Goal: Communication & Community: Answer question/provide support

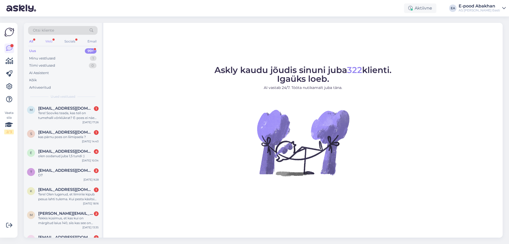
click at [50, 40] on div "Web" at bounding box center [48, 41] width 9 height 7
click at [34, 42] on div "All" at bounding box center [31, 41] width 6 height 7
click at [53, 119] on div "Tere! Sooviks teada, kas teil on tumehalli võrklükrat? E-poes ei näe kahjuks. S…" at bounding box center [68, 116] width 60 height 10
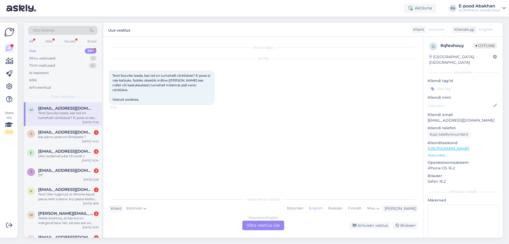
click at [271, 226] on div "Estonian to English Võta vestlus üle" at bounding box center [263, 225] width 42 height 10
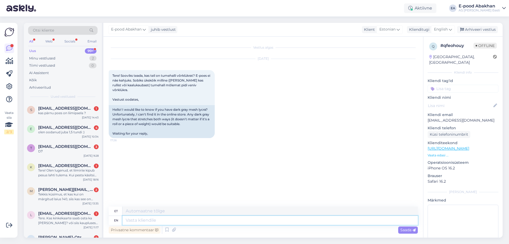
click at [189, 222] on textarea at bounding box center [270, 220] width 295 height 9
click at [440, 30] on span "English" at bounding box center [441, 30] width 14 height 6
type input "esto"
click at [420, 51] on link "Estonian" at bounding box center [431, 53] width 58 height 8
click at [143, 219] on textarea at bounding box center [263, 218] width 309 height 11
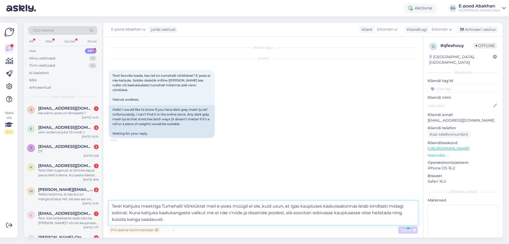
type textarea "Tere! Kahjuks meetriga Tumehalli Võrklükrat meil e-poes müügil ei ole, kuid usu…"
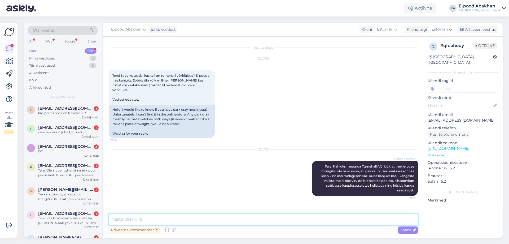
type textarea "õ"
click at [303, 177] on icon at bounding box center [303, 178] width 3 height 3
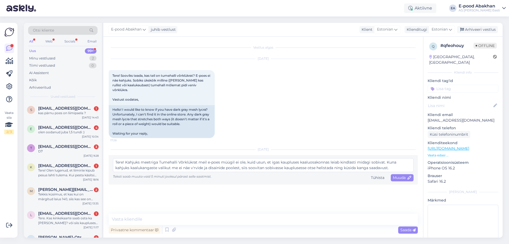
click at [194, 164] on textarea "Tere! Kahjuks meetriga Tumehalli Võrklükrat meil e-poes müügil ei ole, kuid usu…" at bounding box center [263, 165] width 301 height 14
click at [393, 164] on textarea "Tere! Kahjuks meetriga Tumehalli Võrklükrat meil e-poes müügil ei ole, kuid usu…" at bounding box center [263, 165] width 301 height 14
type textarea "Tere! Kahjuks meetriga Tumehalli Võrklükrat meil e-poes müügil ei ole, kuid usu…"
click at [406, 175] on span "Muuda" at bounding box center [402, 177] width 19 height 5
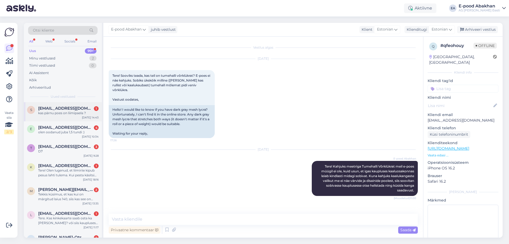
click at [73, 117] on div "s [EMAIL_ADDRESS][DOMAIN_NAME] 1 kas pärnu poes on liimipaela ? [DATE] 14:43" at bounding box center [63, 111] width 78 height 19
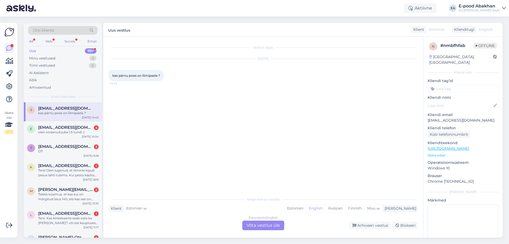
click at [254, 225] on div "Estonian to English Võta vestlus üle" at bounding box center [263, 225] width 42 height 10
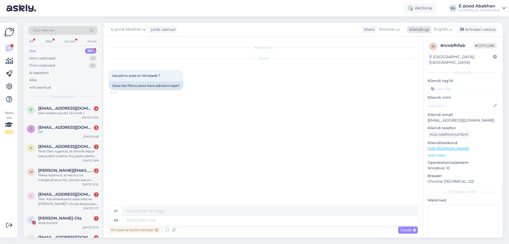
click at [443, 28] on span "English" at bounding box center [441, 30] width 14 height 6
click at [428, 56] on link "Estonian" at bounding box center [431, 53] width 58 height 8
click at [143, 217] on textarea at bounding box center [263, 218] width 309 height 11
click at [189, 220] on textarea "Tere, kindlasti on. Kui soovite midagi kindlat" at bounding box center [263, 218] width 309 height 11
click at [207, 219] on textarea "Tere, kindlasti on. Kui soovite mingit kindlat" at bounding box center [263, 218] width 309 height 11
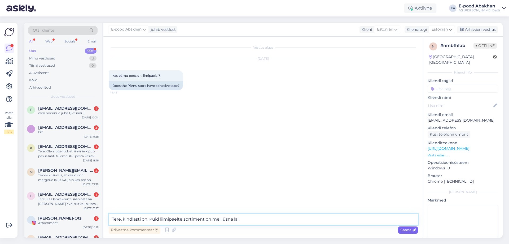
type textarea "Tere, kindlasti on. Kuid liimipaelte sortiment on meil üsna lai."
click at [408, 231] on span "Saada" at bounding box center [407, 229] width 15 height 5
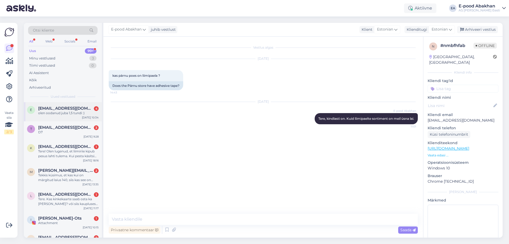
click at [70, 114] on div "olen oodanud juba 1,5 tundi :)" at bounding box center [68, 113] width 60 height 5
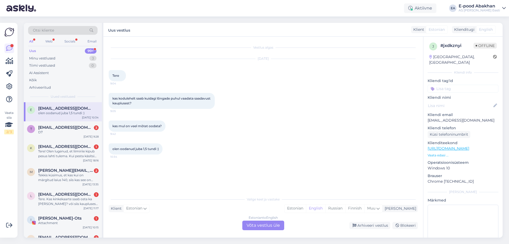
click at [436, 153] on p "Vaata edasi ..." at bounding box center [463, 155] width 71 height 5
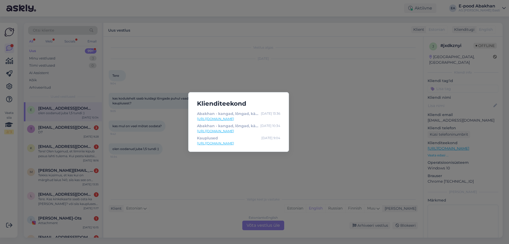
click at [320, 120] on div "Klienditeekond Abakhan - kangad, lõngad, käsitöö [DATE] 13:36 [URL][DOMAIN_NAME…" at bounding box center [254, 122] width 509 height 244
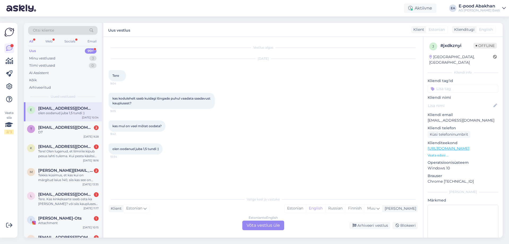
click at [254, 221] on div "Estonian to English Võta vestlus üle" at bounding box center [263, 225] width 42 height 10
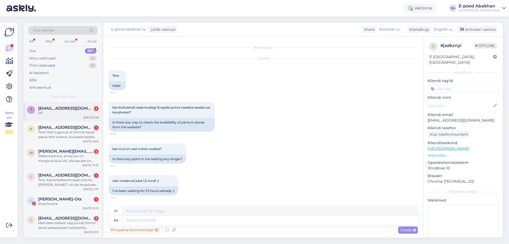
click at [57, 114] on div "D7" at bounding box center [68, 113] width 60 height 5
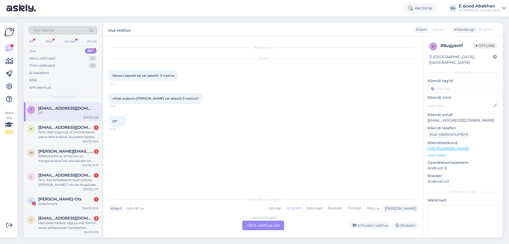
click at [268, 226] on div "Latvian to English Võta vestlus üle" at bounding box center [263, 225] width 42 height 10
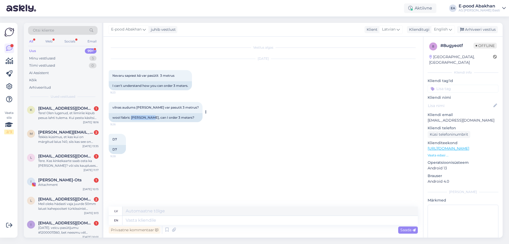
drag, startPoint x: 132, startPoint y: 117, endPoint x: 149, endPoint y: 117, distance: 17.2
click at [149, 117] on div "wool fabric [PERSON_NAME], can I order 3 meters?" at bounding box center [156, 117] width 94 height 9
copy div "[PERSON_NAME],"
click at [149, 222] on textarea at bounding box center [270, 220] width 295 height 9
click at [447, 28] on span "English" at bounding box center [441, 30] width 14 height 6
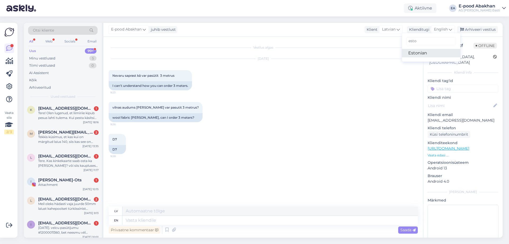
click at [415, 53] on link "Estonian" at bounding box center [431, 53] width 58 height 8
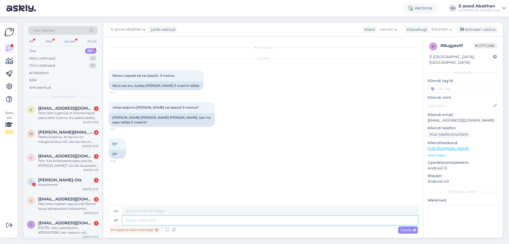
click at [149, 220] on textarea at bounding box center [270, 220] width 295 height 9
type textarea "Tere, k"
type textarea "Sveiki,"
type textarea "Tere, kahjuks e"
type textarea "Sveiki, diemžēl"
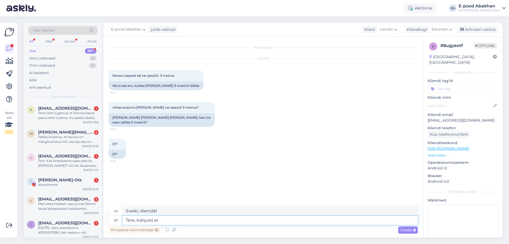
type textarea "Tere, kahjuks ei o"
type textarea "Sveiki, diemžēl nē"
type textarea "Tere, kahjuks ei ole"
type textarea "Sveiki, diemžēl nē."
type textarea "Tere, kahjuks ei [PERSON_NAME]"
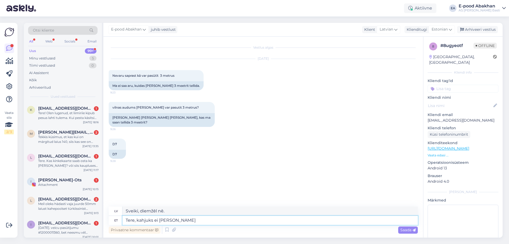
type textarea "Sveiki, diemžēl tas nav pieejams."
type textarea "Tere, kahjuks ei [PERSON_NAME] kangast sa"
type textarea "Sveiki, diemžēl šis audums nav pieejams."
type textarea "Tere, kahjuks ei [PERSON_NAME] kangast saadaval 3,0 m"
type textarea "Sveiki, diemžēl šis audums nav pieejams 3.0"
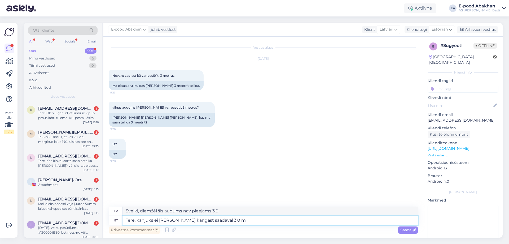
type textarea "Tere, kahjuks ei [PERSON_NAME] kangast saadaval 3,0 m"
type textarea "Sveiki, diemžēl šis audums nav pieejams 3,0 m garumā."
type textarea "Tere, kahjuks ei [PERSON_NAME] kangast saadaval 3,0 meetrit, se"
type textarea "Sveiki, diemžēl šis audums nav pieejams 3,0 metros."
type textarea "Tere, kahjuks ei [PERSON_NAME] kangast saadaval 3,0 meetrit, seetõttu ei"
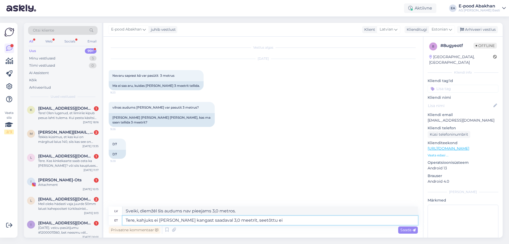
type textarea "Sveiki, diemžēl šis audums nav pieejams 3,0 metru izmērā, tāpēc"
type textarea "Tere, kahjuks ei [PERSON_NAME] kangast saadaval 3,0 meetrit, seetõttu ei sa"
type textarea "Sveiki, diemžēl šis audums nav pieejams 3,0 metru izmērā, tāpēc nē"
type textarea "Tere, kahjuks ei [PERSON_NAME] kangast saadaval 3,0 meetrit, seetõttu ei saa ka"
type textarea "Sveiki, diemžēl šis audums nav pieejams 3,0 metru izmērā, tāpēc to nevar"
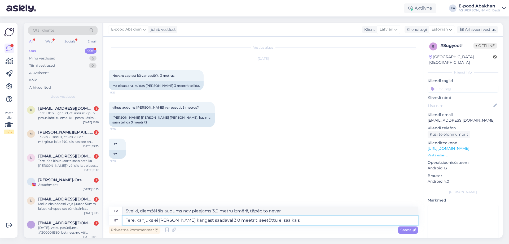
type textarea "Tere, kahjuks ei [PERSON_NAME] kangast saadaval 3,0 meetrit, seetõttu ei saa ka…"
type textarea "Sveiki, diemžēl šis audums nav pieejams 3,0 metros, tāpēc to nav iespējams"
type textarea "Tere, kahjuks ei [PERSON_NAME] kangast saadaval 3,0 meetrit, seetõttu ei saa [P…"
type textarea "Sveiki, diemžēl šis audums nav pieejams 3,0 metros, [PERSON_NAME] tas nav pieej…"
type textarea "Tere, kahjuks ei [PERSON_NAME] kangast saadaval 3,0 meetrit, seetõttu ei saa [P…"
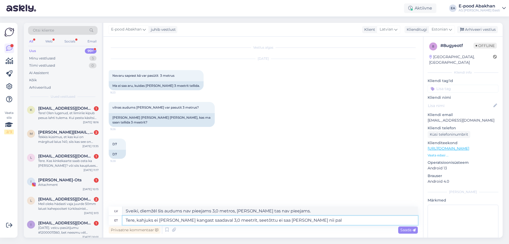
type textarea "Sveiki, diemžēl šis audums nav pieejams 3,0 metros, tāpēc to nevar pasūtīt [PER…"
type textarea "Tere, kahjuks ei [PERSON_NAME] kangast saadaval 3,0 meetrit, seetõttu ei saa [P…"
type textarea "Sveiki, diemžēl šis audums nav pieejams 3,0 metros, tāpēc tik daudz jūs nedabūs…"
type textarea "Tere, kahjuks ei ole seda kangast saadaval 3,0 meetrit, seetõttu ei saa ka seda…"
type textarea "Sveiki, diemžēl šis audums nav pieejams 3,0 metros, tāpēc to nevar pasūtīt [PER…"
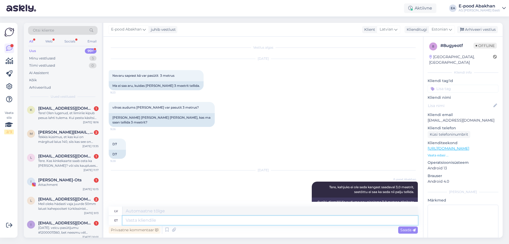
scroll to position [11, 0]
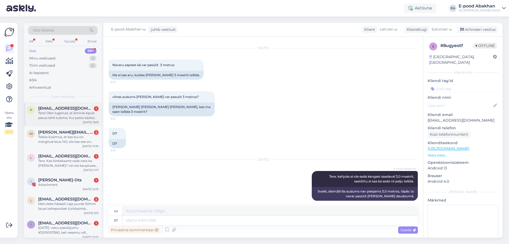
click at [78, 116] on div "Tere! Olen lugenud, et liimiriie kipub pesus lahti tulema. Kui pesta käsitsi al…" at bounding box center [68, 116] width 60 height 10
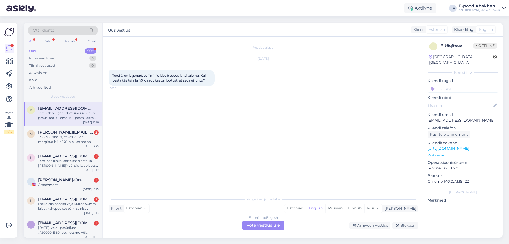
scroll to position [0, 0]
click at [262, 224] on div "Estonian to English Võta vestlus üle" at bounding box center [263, 225] width 42 height 10
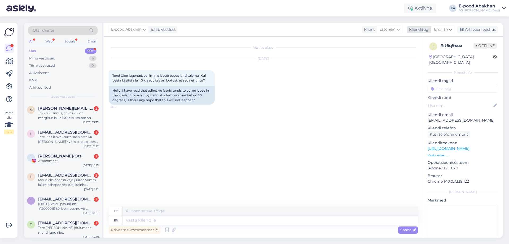
click at [441, 27] on span "English" at bounding box center [441, 30] width 14 height 6
click at [437, 54] on link "Estonian" at bounding box center [431, 53] width 58 height 8
click at [198, 216] on textarea at bounding box center [263, 218] width 309 height 11
click at [280, 213] on textarea "Tere! Kahjuks isiklikku kogemust ei ole, kuid enamus liimiriidel on kodulehel m…" at bounding box center [263, 216] width 309 height 18
click at [293, 215] on textarea "Tere! Kahjuks isiklikku kogemust ei ole, kuid enamus liimiriidel on kodulehel m…" at bounding box center [263, 216] width 309 height 18
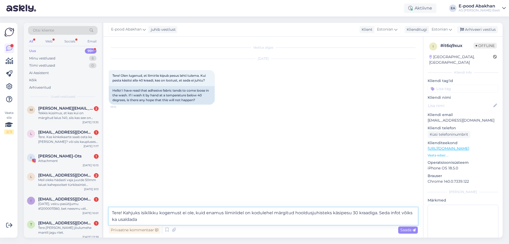
click at [324, 219] on textarea "Tere! Kahjuks isiklikku kogemust ei ole, kuid enamus liimiriidel on kodulehel m…" at bounding box center [263, 216] width 309 height 18
type textarea "Tere! Kahjuks isiklikku kogemust ei ole, kuid enamus liimiriidel on kodulehel m…"
click at [407, 230] on span "Saada" at bounding box center [407, 229] width 15 height 5
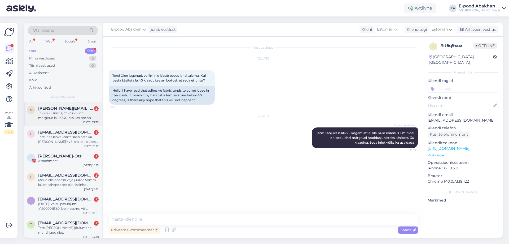
click at [82, 114] on div "Tekkis küsimus, et kas kui on märgitud laius 140, siis kas see on 140x140 või 1…" at bounding box center [68, 116] width 60 height 10
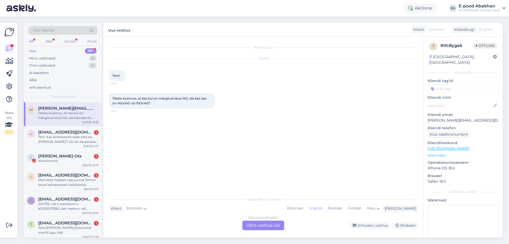
click at [263, 220] on div "Estonian to English" at bounding box center [263, 217] width 29 height 5
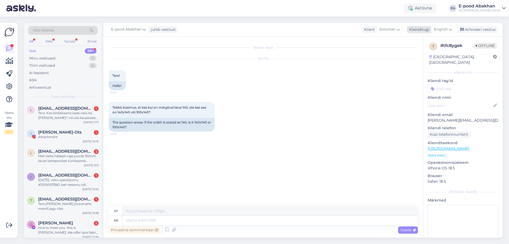
click at [444, 27] on span "English" at bounding box center [441, 30] width 14 height 6
click at [441, 52] on link "Estonian" at bounding box center [431, 53] width 58 height 8
click at [166, 217] on textarea at bounding box center [263, 218] width 309 height 11
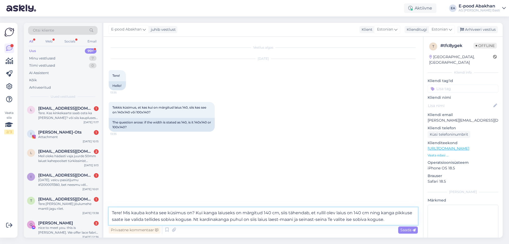
type textarea "Tere! Mis kauba kohta see küsimus on? Kui kanga laiuseks on märgitud 140 cm, si…"
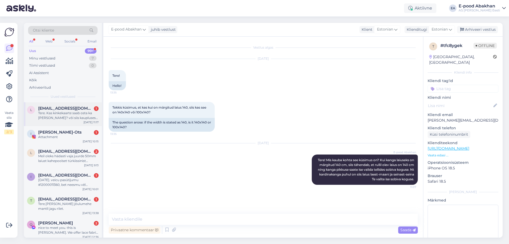
click at [82, 118] on div "Tere. Kas kinkekaarte saab osta ka [PERSON_NAME]? või siis kaupluses kohapealt?" at bounding box center [68, 116] width 60 height 10
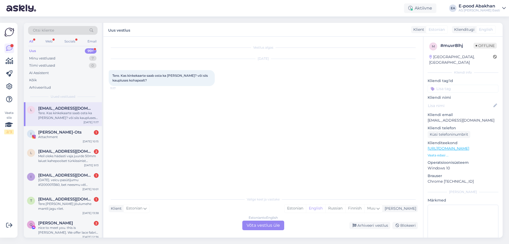
click at [260, 226] on div "Estonian to English Võta vestlus üle" at bounding box center [263, 225] width 42 height 10
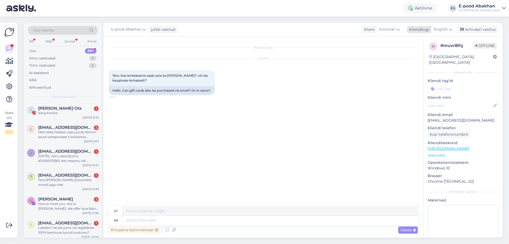
click at [445, 28] on span "English" at bounding box center [441, 30] width 14 height 6
click at [432, 54] on link "Estonian" at bounding box center [431, 53] width 58 height 8
click at [197, 217] on textarea at bounding box center [263, 218] width 309 height 11
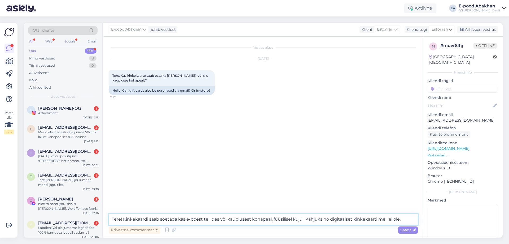
type textarea "Tere! Kinkekaardi saab soetada kas e-poest tellides või kauplusest kohapeal, fü…"
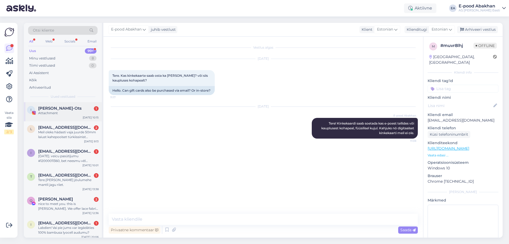
click at [55, 111] on div "Attachment" at bounding box center [68, 113] width 60 height 5
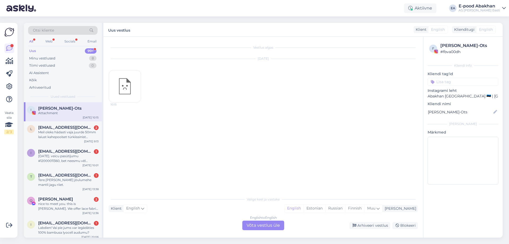
click at [282, 225] on div "English to English Võta vestlus üle" at bounding box center [263, 225] width 42 height 10
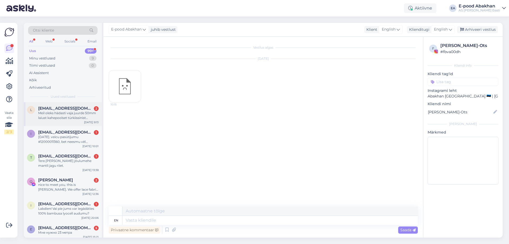
click at [80, 111] on div "Meil oleks hädasti vaja juurde 50mm laiust kahepoolset türkiissinist atlasspael…" at bounding box center [68, 116] width 60 height 10
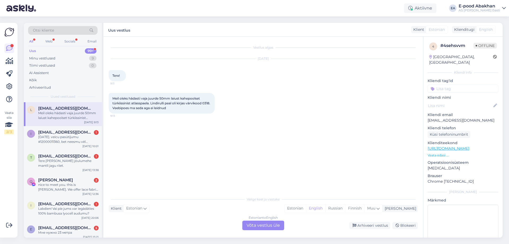
click at [271, 222] on div "Estonian to English Võta vestlus üle" at bounding box center [263, 225] width 42 height 10
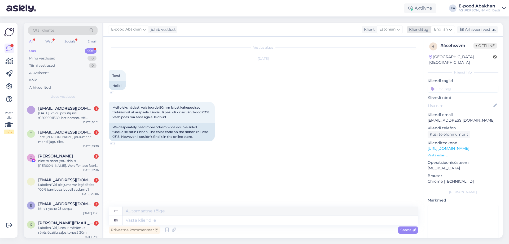
click at [434, 28] on div "English" at bounding box center [443, 29] width 24 height 8
click at [435, 52] on link "Estonian" at bounding box center [431, 53] width 58 height 8
drag, startPoint x: 149, startPoint y: 219, endPoint x: 150, endPoint y: 214, distance: 5.5
click at [149, 219] on textarea at bounding box center [263, 218] width 309 height 11
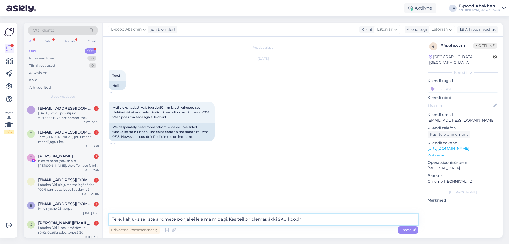
click at [280, 219] on textarea "Tere, kahjuks selliste andmete põhjal ei leia ma midagi. Kas teil on olemas äkk…" at bounding box center [263, 218] width 309 height 11
click at [335, 223] on textarea "Tere, kahjuks selliste andmete põhjal ei leia ma midagi. Kas teil on olemas [PE…" at bounding box center [263, 218] width 309 height 11
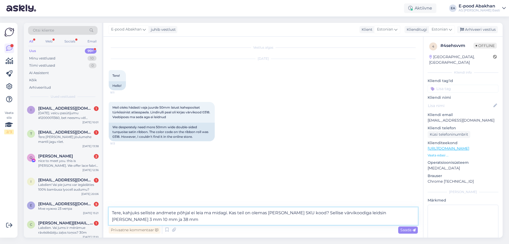
click at [397, 211] on textarea "Tere, kahjuks selliste andmete põhjal ei leia ma midagi. Kas teil on olemas [PE…" at bounding box center [263, 216] width 309 height 18
click at [211, 223] on textarea "Tere, kahjuks selliste andmete põhjal ei leia ma midagi. Kas teil on olemas [PE…" at bounding box center [263, 216] width 309 height 18
click at [398, 211] on textarea "Tere, kahjuks selliste andmete põhjal ei leia ma midagi. Kas teil on olemas [PE…" at bounding box center [263, 216] width 309 height 18
click at [162, 219] on textarea "Tere, kahjuks selliste andmete põhjal ei leia ma midagi. Kas teil on olemas [PE…" at bounding box center [263, 216] width 309 height 18
click at [125, 213] on textarea "Tere, kahjuks selliste andmete põhjal ei leia ma midagi. Kas teil on olemas [PE…" at bounding box center [263, 216] width 309 height 18
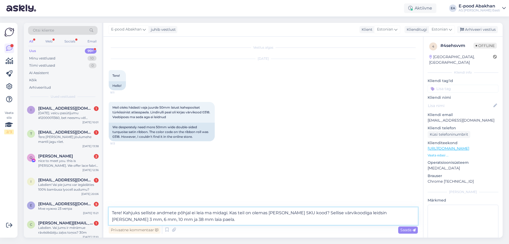
click at [184, 223] on textarea "Tere! Kahjuks selliste andmete põhjal ei leia ma midagi. Kas teil on olemas [PE…" at bounding box center [263, 216] width 309 height 18
type textarea "Tere! Kahjuks selliste andmete põhjal ei leia ma midagi. Kas teil on olemas [PE…"
click at [413, 230] on icon at bounding box center [414, 229] width 3 height 3
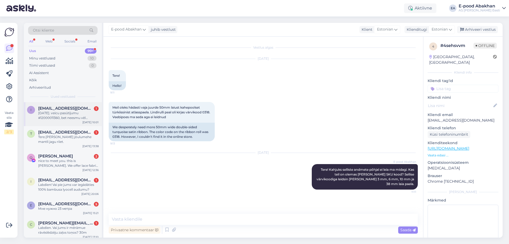
click at [71, 114] on div "[DATE]. veicu pasūtījumu #12000011360, bet neesmu vēl saņēmusi." at bounding box center [68, 116] width 60 height 10
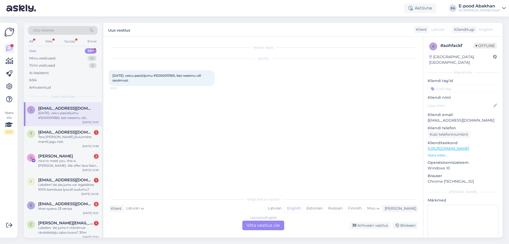
click at [267, 224] on div "Latvian to English Võta vestlus üle" at bounding box center [263, 225] width 42 height 10
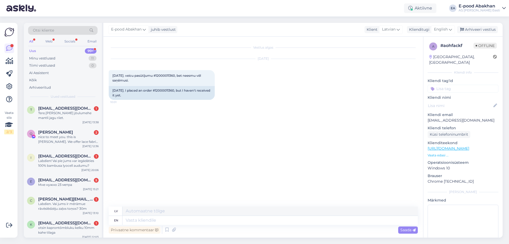
drag, startPoint x: 196, startPoint y: 109, endPoint x: 199, endPoint y: 106, distance: 4.1
click at [199, 106] on div "Vestlus algas [DATE] 18.09.2025. veicu pasūtījumu #12000011360, bet neesmu vēl …" at bounding box center [266, 122] width 314 height 160
click at [188, 220] on textarea at bounding box center [270, 220] width 295 height 9
click at [446, 27] on span "English" at bounding box center [441, 30] width 14 height 6
click at [439, 54] on link "Estonian" at bounding box center [431, 53] width 58 height 8
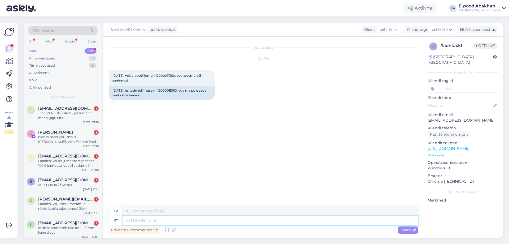
click at [172, 219] on textarea at bounding box center [270, 220] width 295 height 9
type textarea "t"
type textarea "Tere,"
type textarea "Sveiki"
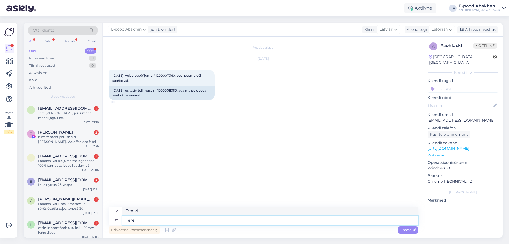
type textarea "Tere,"
type textarea "Sveiki,"
type textarea "Tere, tellimus p"
type textarea "Sveiki, pasūtījums"
type textarea "Tere, tellimus pandi t"
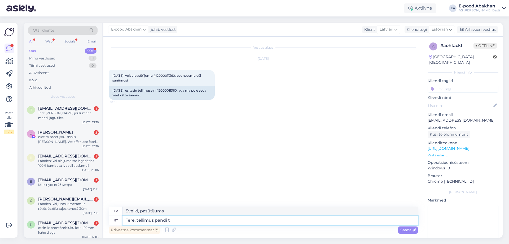
type textarea "Sveiki, pasūtījums veikts."
type textarea "Tere, tellimus [PERSON_NAME] 2"
type textarea "Sveiki, pasūtījums ir nosūtīts."
type textarea "Tere, tellimus [PERSON_NAME] 24.09"
type textarea "Sveiki, pasūtījums tika nosūtīts 24.09"
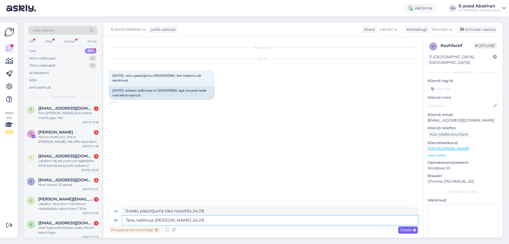
type textarea "Tere, tellimus [PERSON_NAME] 24.09"
click at [412, 229] on span "Saada" at bounding box center [407, 229] width 15 height 5
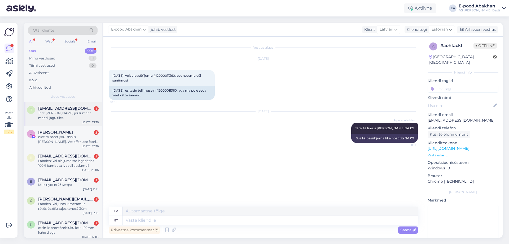
click at [68, 118] on div "Tere.[PERSON_NAME] jõulumehe mantli jagu riiet." at bounding box center [68, 116] width 60 height 10
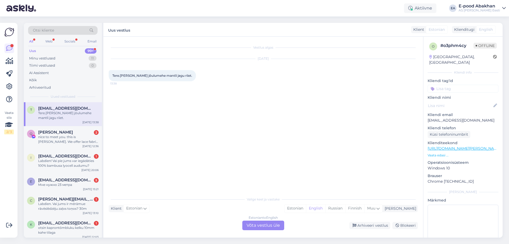
click at [266, 228] on div "Estonian to English Võta vestlus üle" at bounding box center [263, 225] width 42 height 10
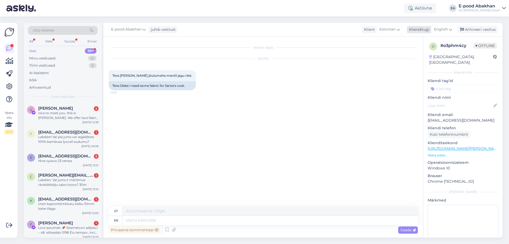
click at [448, 28] on span "English" at bounding box center [441, 30] width 14 height 6
click at [435, 52] on link "Estonian" at bounding box center [431, 53] width 58 height 8
click at [177, 216] on textarea at bounding box center [263, 218] width 309 height 11
drag, startPoint x: 124, startPoint y: 217, endPoint x: 249, endPoint y: 218, distance: 124.7
click at [249, 218] on textarea "Tere, kahjuks koguse osas ei oska" at bounding box center [263, 218] width 309 height 11
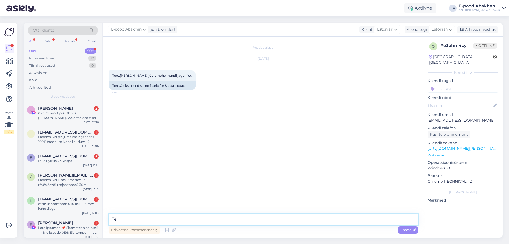
type textarea "T"
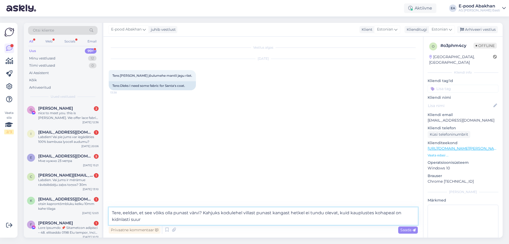
click at [119, 220] on textarea "Tere, eeldan, et see võiks olla punast värvi? Kahjuks kodulehel villast punast …" at bounding box center [263, 216] width 309 height 18
click at [147, 223] on textarea "Tere, eeldan, et see võiks olla punast värvi? Kahjuks kodulehel villast punast …" at bounding box center [263, 216] width 309 height 18
type textarea "Tere, eeldan, et see võiks olla punast värvi? Kahjuks kodulehel villast punast …"
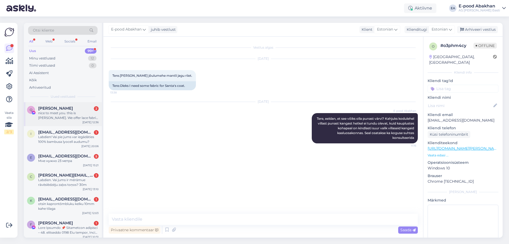
click at [70, 117] on div "nice to meet you. this is [PERSON_NAME]. We offer lace fabric ,lace trim, mesh …" at bounding box center [68, 116] width 60 height 10
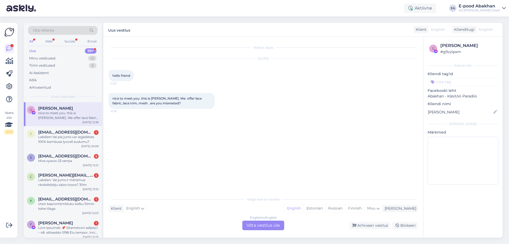
click at [270, 224] on div "English to English Võta vestlus üle" at bounding box center [263, 225] width 42 height 10
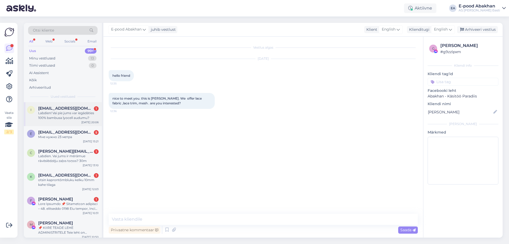
click at [71, 117] on div "Labdien! Vai pie jums var iegādāties 100% bambusa lyocell audumu?" at bounding box center [68, 116] width 60 height 10
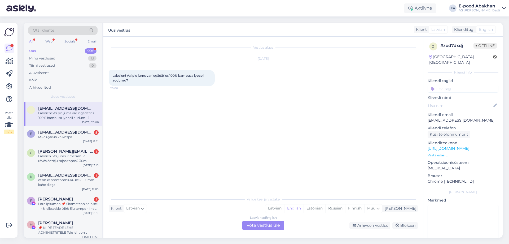
click at [282, 226] on div "Latvian to English Võta vestlus üle" at bounding box center [263, 225] width 42 height 10
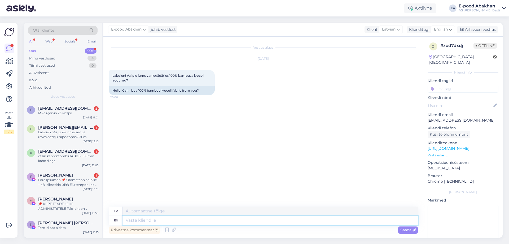
click at [160, 222] on textarea at bounding box center [270, 220] width 295 height 9
click at [167, 222] on textarea at bounding box center [270, 220] width 295 height 9
click at [447, 30] on span "English" at bounding box center [441, 30] width 14 height 6
click at [434, 56] on link "Estonian" at bounding box center [431, 53] width 58 height 8
click at [143, 217] on textarea at bounding box center [270, 220] width 295 height 9
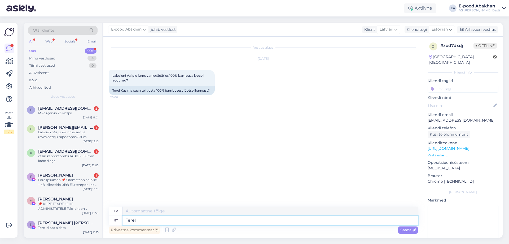
type textarea "Tere!"
type textarea "Sveiki!"
type textarea "Tere! Kahjuks e"
type textarea "Sveiki! [GEOGRAPHIC_DATA]"
type textarea "Tere! Kahjuks ei o"
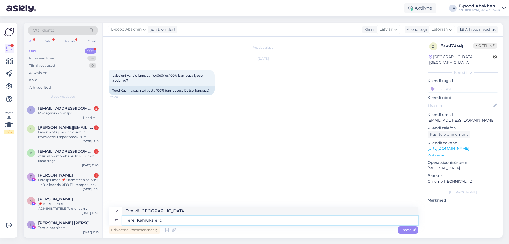
type textarea "Sveiki! Diemžēl nē."
type textarea "Tere! Kahjuks ei [PERSON_NAME]"
type textarea "Sveiki! Diemžēl mums nav"
type textarea "Tere! Kahjuks ei [PERSON_NAME] sellist k"
type textarea "Sveiki! Diemžēl mums tāda nav."
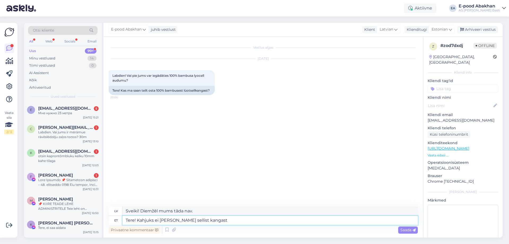
type textarea "Tere! Kahjuks ei [PERSON_NAME] sellist kangast s"
type textarea "Sveiki! Diemžēl mums nav šī auduma."
type textarea "Tere! Kahjuks ei ole meil sellist kangast saadaval."
type textarea "Sveiki! Diemžēl šis audums mums nav pieejams."
type textarea "Tere! Kahjuks ei ole meil sellist kangast saadaval."
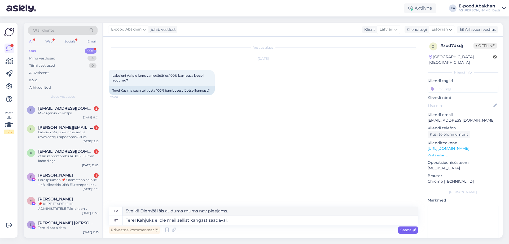
click at [407, 228] on span "Saada" at bounding box center [407, 229] width 15 height 5
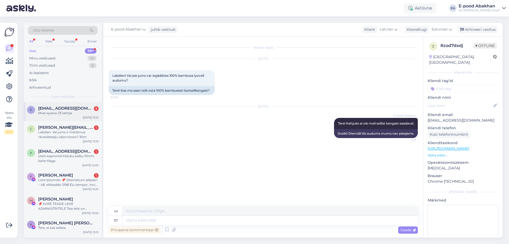
click at [57, 109] on span "[EMAIL_ADDRESS][DOMAIN_NAME]" at bounding box center [65, 108] width 55 height 5
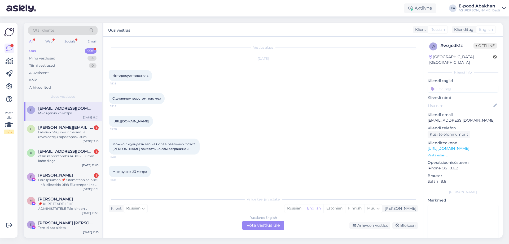
click at [134, 121] on link "[URL][DOMAIN_NAME]" at bounding box center [130, 121] width 37 height 4
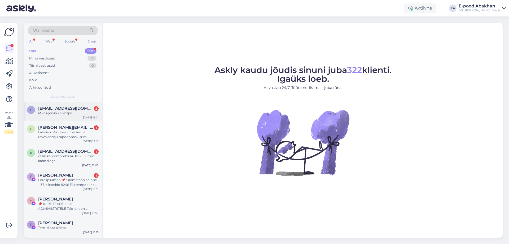
click at [86, 112] on div "Мне нужно 23 метра" at bounding box center [68, 113] width 60 height 5
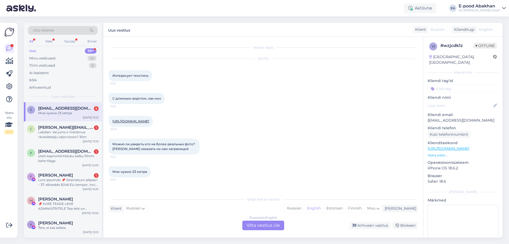
click at [251, 222] on div "Russian to English Võta vestlus üle" at bounding box center [263, 225] width 42 height 10
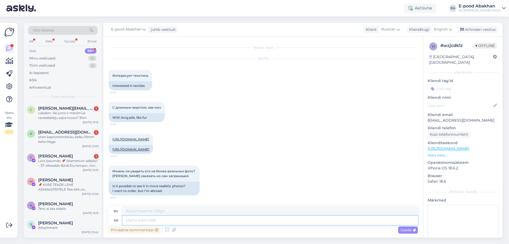
click at [164, 221] on textarea at bounding box center [270, 220] width 295 height 9
click at [445, 30] on span "English" at bounding box center [441, 30] width 14 height 6
type input "es"
click at [432, 60] on link "Estonian" at bounding box center [431, 61] width 58 height 8
click at [190, 214] on textarea at bounding box center [270, 210] width 295 height 9
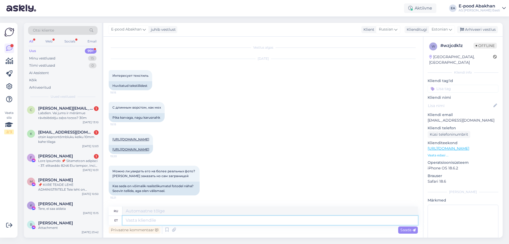
click at [202, 221] on textarea at bounding box center [270, 220] width 295 height 9
type textarea "Tere"
type textarea "Привет"
type textarea "Tere,"
type textarea "Привет,"
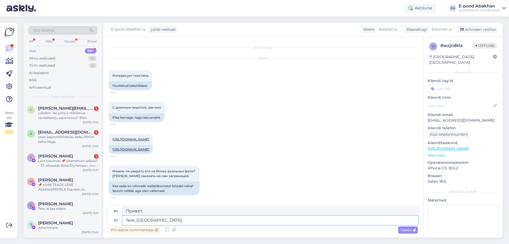
type textarea "Tere, eesti"
type textarea "Привет, Эстония"
type textarea "Tere, eesti ja l"
type textarea "Привет, эстонец и"
type textarea "Tere, eesti ja läti k"
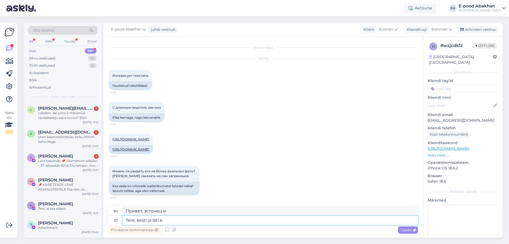
type textarea "Привет, Эстония и Латвия"
type textarea "Tere, eesti ja läti kaupluste"
type textarea "Здравствуйте, эстонские и латвийские магазины"
type textarea "Tere, eesti ja läti kaupluste peale kokku o"
type textarea "Привет, эстонские и латвийские магазины вместе"
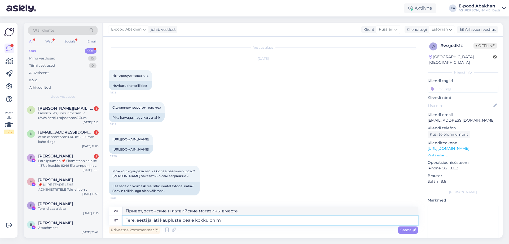
type textarea "Tere, eesti ja läti kaupluste peale kokku on me"
type textarea "Здравствуйте, всего в Эстонии и Латвии 10 магазинов."
type textarea "Tere, eesti ja läti kaupluste peale kokku on meil se"
type textarea "Здравствуйте, у нас всего 1000 магазинов в Эстонии и Латвии."
type textarea "Tere, eesti ja läti kaupluste peale kokku on meil seda kan"
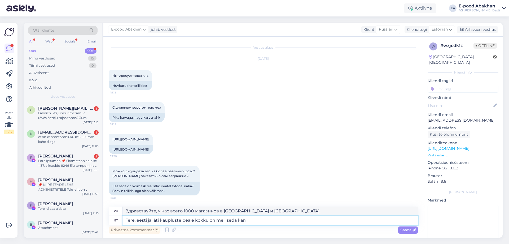
type textarea "Здравствуйте, у нас это есть и в магазинах Эстонии, и в магазинах Латвии."
type textarea "Tere, eesti ja läti kaupluste peale kokku on meil seda kangast s"
type textarea "Здравствуйте, эта ткань есть в наших магазинах как в Эстонии, так и в Латвии."
type textarea "Tere, eesti ja läti kaupluste peale kokku on meil seda kangast saadaval"
type textarea "Здравствуйте, эта ткань продается как в магазинах Эстонии, так и в магазинах Ла…"
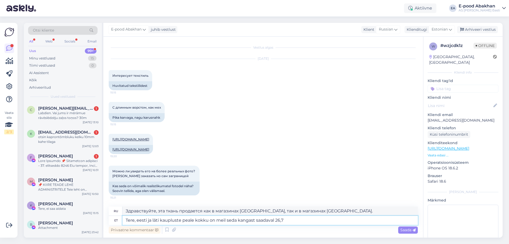
type textarea "Tere, eesti ja läti kaupluste peale kokku on meil seda kangast saadaval 26,7"
type textarea "Здравствуйте, у нас есть 26,7 такой ткани в наличии в магазинах Эстонии и Латви…"
type textarea "Tere, eesti ja läti kaupluste peale kokku on meil seda kangast saadaval 26,7 m."
type textarea "Здравствуйте, в наших магазинах в Эстонии и Латвии имеется 26,7 м этой ткани."
type textarea "Tere, eesti ja läti kaupluste peale kokku on meil seda kangast saadaval 26,7 m.…"
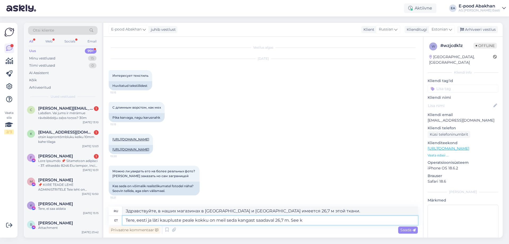
type textarea "Здравствуйте! В наших магазинах в Эстонии и Латвии есть 26,7 м этой ткани."
type textarea "Tere, eesti ja läti kaupluste peale kokku on meil seda kangast saadaval 26,7 m.…"
type textarea "Здравствуйте! 26,7 м этой ткани доступны в наших магазинах в Эстонии и Латвии. …"
type textarea "Tere, eesti ja läti kaupluste peale kokku on meil seda kangast saadaval 26,7 m.…"
type textarea "Здравствуйте! В наших магазинах в Эстонии и Латвии есть 26,7 м этой ткани. Это …"
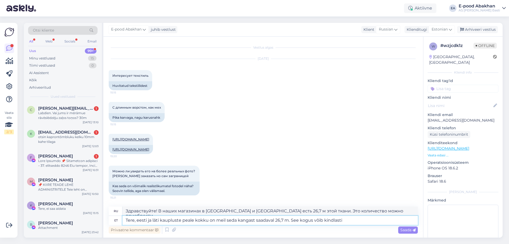
type textarea "Tere, eesti ja läti kaupluste peale kokku on meil seda kangast saadaval 26,7 m.…"
type textarea "Здравствуйте! В наших магазинах в Эстонии и Латвии есть 26,7 м этой ткани. Это …"
type textarea "Tere, eesti ja läti kaupluste peale kokku on meil seda kangast saadaval 26,7 m.…"
type textarea "Здравствуйте, в наших магазинах в Эстонии и Латвии есть 26,7 м этой ткани. Коне…"
type textarea "Tere, eesti ja läti kaupluste peale kokku on meil seda kangast saadaval 26,7 m.…"
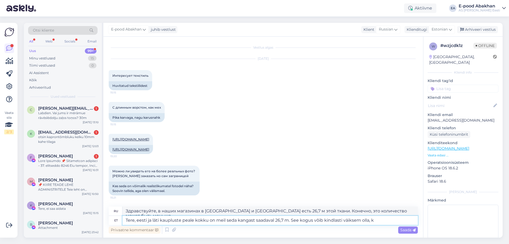
type textarea "Здравствуйте! В наших магазинах в Эстонии и Латвии есть 26,7 м этой ткани. Коне…"
type textarea "Tere, eesti ja läti kaupluste peale kokku on meil seda kangast saadaval 26,7 m.…"
type textarea "Здравствуйте! В наших магазинах в Эстонии и Латвии есть 26,7 м этой ткани. Коне…"
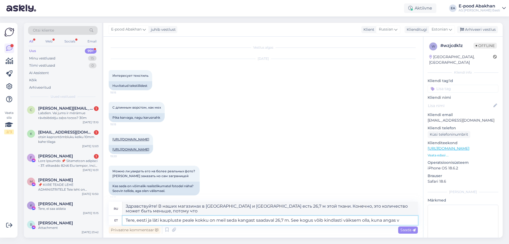
type textarea "Tere, eesti ja läti kaupluste peale kokku on meil seda kangast saadaval 26,7 m.…"
type textarea "Здравствуйте! В наших магазинах в Эстонии и Латвии есть 26,7 м этой ткани. Коне…"
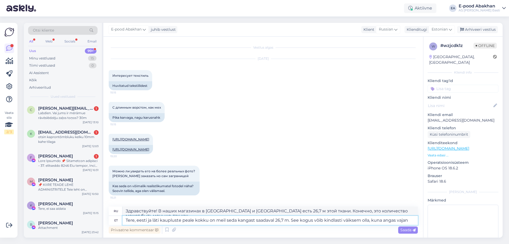
type textarea "Tere, eesti ja läti kaupluste peale kokku on meil seda kangast saadaval 26,7 m.…"
type textarea "Здравствуйте, в магазинах Эстонии и Латвии есть 26,7 м этой ткани. Конечно, это…"
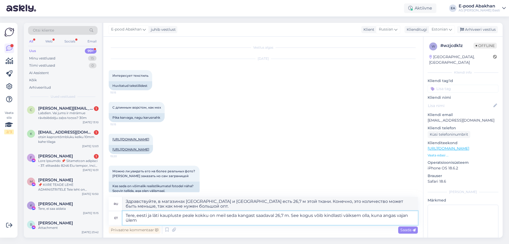
type textarea "Tere, eesti ja läti kaupluste peale kokku on meil seda kangast saadaval 26,7 m.…"
type textarea "Здравствуйте, в магазинах Эстонии и Латвии есть 26,7 м этой ткани. Конечно, мож…"
type textarea "Tere, eesti ja läti kaupluste peale kokku on meil seda kangast saadaval 26,7 m.…"
type textarea "Здравствуйте, в магазинах Эстонии и Латвии есть 26,7 м этой ткани. Конечно, это…"
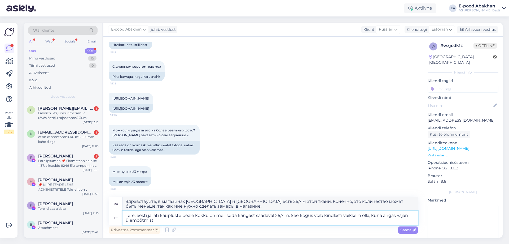
scroll to position [50, 0]
type textarea "Tere, eesti ja läti kaupluste peale kokku on meil seda kangast saadaval 26,7 m.…"
type textarea "Здравствуйте! У нас есть 26,7 м этой ткани, доступной в магазинах Эстонии и Лат…"
type textarea "Tere, eesti ja läti kaupluste peale kokku on meil seda kangast saadaval 26,7 m.…"
type textarea "Здравствуйте! В наших магазинах в Эстонии и Латвии есть 26,7 м этой ткани. Коли…"
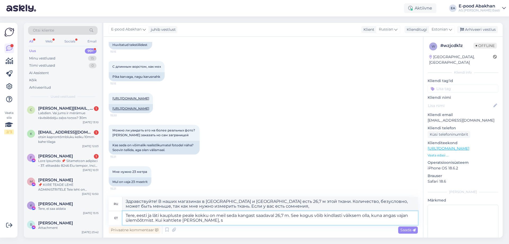
type textarea "Tere, eesti ja läti kaupluste peale kokku on meil seda kangast saadaval 26,7 m.…"
type textarea "Здравствуйте! В наших магазинах в Эстонии и Латвии есть 26,7 м этой ткани. Коне…"
type textarea "Tere, eesti ja läti kaupluste peale kokku on meil seda kangast saadaval 26,7 m.…"
type textarea "Здравствуйте! У нас есть 26,7 м этой ткани, которые можно приобрести в магазина…"
type textarea "Tere, eesti ja läti kaupluste peale kokku on meil seda kangast saadaval 26,7 m.…"
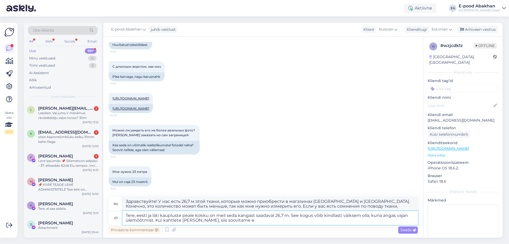
type textarea "Здравствуйте! У нас есть 26,7 м этой ткани, доступной в магазинах Эстонии и Лат…"
type textarea "Tere, eesti ja läti kaupluste peale kokku on meil seda kangast saadaval 26,7 m.…"
type textarea "Здравствуйте! У нас в магазинах в Эстонии и Латвии есть 26,7 м этой ткани. Коне…"
type textarea "Tere, eesti ja läti kaupluste peale kokku on meil seda kangast saadaval 26,7 m.…"
type textarea "Здравствуйте! В наших магазинах в Эстонии и Латвии есть 26,7 м этой ткани. Коне…"
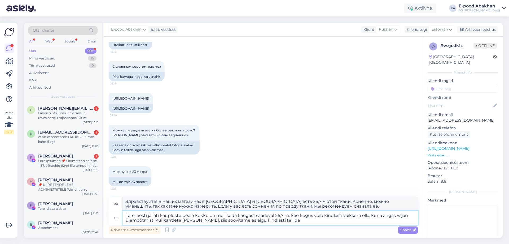
type textarea "Tere, eesti ja läti kaupluste peale kokku on meil seda kangast saadaval 26,7 m.…"
type textarea "Здравствуйте! У нас есть 26,7 м этой ткани, которые можно приобрести в магазина…"
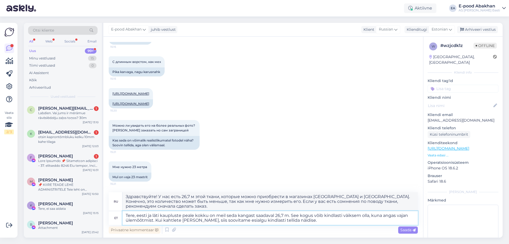
type textarea "Tere, eesti ja läti kaupluste peale kokku on meil seda kangast saadaval 26,7 m.…"
type textarea "Здравствуйте! У нас есть 26,7 м этой ткани, которые можно приобрести в магазина…"
type textarea "Tere, eesti ja läti kaupluste peale kokku on meil seda kangast saadaval 26,7 m.…"
type textarea "Здравствуйте! В наших магазинах в Эстонии и Латвии есть 26,7 м этой ткани. Коли…"
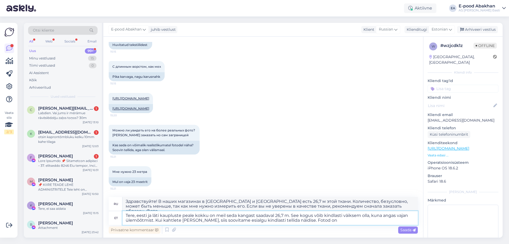
type textarea "Tere, eesti ja läti kaupluste peale kokku on meil seda kangast saadaval 26,7 m.…"
type textarea "Здравствуйте! У нас есть 26,7 м этой ткани, которые можно приобрести в магазина…"
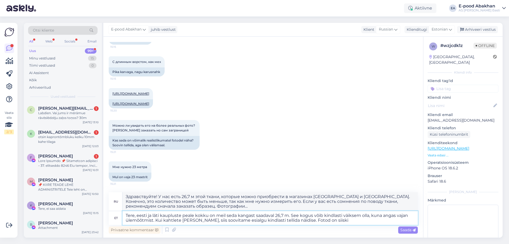
type textarea "Tere, eesti ja läti kaupluste peale kokku on meil seda kangast saadaval 26,7 m.…"
type textarea "Здравствуйте! У нас есть 26,7 м этой ткани, которые можно приобрести в магазина…"
type textarea "Tere, eesti ja läti kaupluste peale kokku on meil seda kangast saadaval 26,7 m.…"
type textarea "Здравствуйте! У нас есть 26,7 м этой ткани, которые можно приобрести в магазина…"
type textarea "Tere, eesti ja läti kaupluste peale kokku on meil seda kangast saadaval 26,7 m.…"
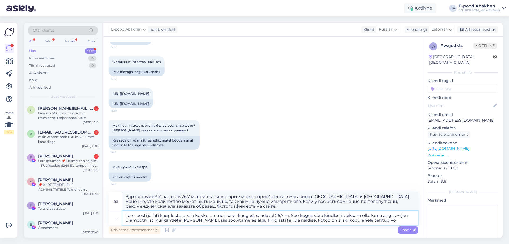
type textarea "Здравствуйте! У нас есть 26,7 м этой ткани, которые можно приобрести в магазина…"
type textarea "Tere, eesti ja läti kaupluste peale kokku on meil seda kangast saadaval 26,7 m.…"
type textarea "Здравствуйте! У нас есть 26,7 м этой ткани, которые можно приобрести в магазина…"
type textarea "Tere, eesti ja läti kaupluste peale kokku on meil seda kangast saadaval 26,7 m.…"
type textarea "Здравствуйте! У нас есть 26,7 м этой ткани, которые можно приобрести в магазина…"
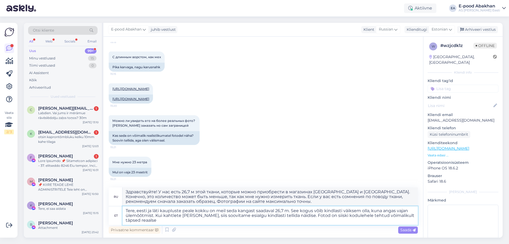
type textarea "Tere, eesti ja läti kaupluste peale kokku on meil seda kangast saadaval 26,7 m.…"
type textarea "Здравствуйте! У нас есть 26,7 м этой ткани, которые можно приобрести в магазина…"
type textarea "Tere, eesti ja läti kaupluste peale kokku on meil seda kangast saadaval 26,7 m.…"
type textarea "Здравствуйте! У нас есть 26,7 м этой ткани, которые можно приобрести в магазина…"
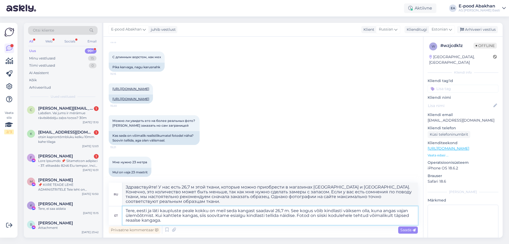
type textarea "Tere, eesti ja läti kaupluste peale kokku on meil seda kangast saadaval 26,7 m.…"
drag, startPoint x: 241, startPoint y: 187, endPoint x: 284, endPoint y: 187, distance: 43.2
click at [284, 187] on textarea "Здравствуйте! У нас есть 26,7 м этой ткани, которые можно приобрести в магазина…" at bounding box center [270, 193] width 295 height 23
click at [182, 191] on textarea "Здравствуйте! У нас есть 26,7 м этой ткани, которые находятся в магазинах Эстон…" at bounding box center [270, 193] width 295 height 23
drag, startPoint x: 189, startPoint y: 191, endPoint x: 247, endPoint y: 192, distance: 58.3
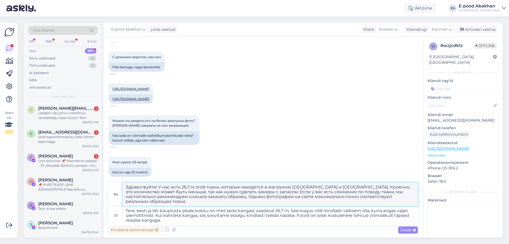
click at [247, 192] on textarea "Здравствуйте! У нас есть 26,7 м этой ткани, которые находятся в магазинах Эстон…" at bounding box center [270, 193] width 295 height 23
click at [178, 200] on textarea "Здравствуйте! У нас есть 26,7 м этой ткани, которые находятся в магазинах Эстон…" at bounding box center [270, 193] width 295 height 23
click at [313, 199] on textarea "Здравствуйте! У нас есть 26,7 м этой ткани, которые находятся в магазинах Эстон…" at bounding box center [270, 193] width 295 height 23
drag, startPoint x: 394, startPoint y: 201, endPoint x: 385, endPoint y: 197, distance: 10.0
click at [385, 197] on textarea "Здравствуйте! У нас есть 26,7 м этой ткани, которые находятся в магазинах Эстон…" at bounding box center [270, 193] width 295 height 23
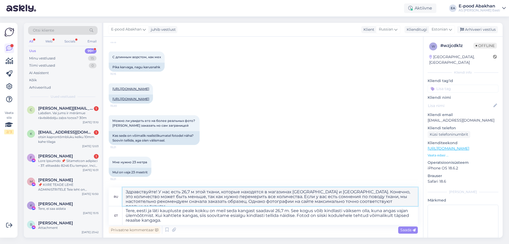
type textarea "Здравствуйте! У нас есть 26,7 м этой ткани, которые находятся в магазинах Эстон…"
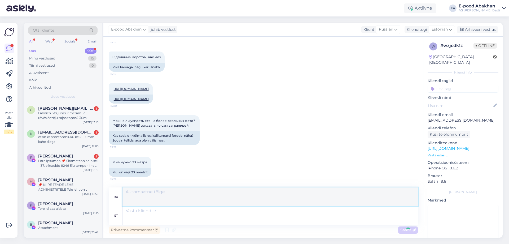
scroll to position [132, 0]
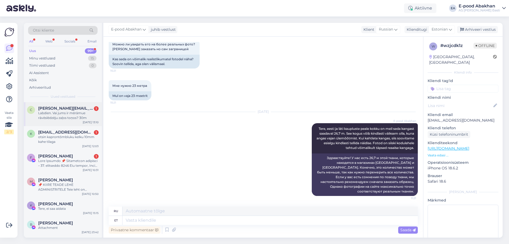
click at [88, 116] on div "Labdien. Vai jums ir mērāmue rāvēslēdzēju zaļos toņos? 30m" at bounding box center [68, 116] width 60 height 10
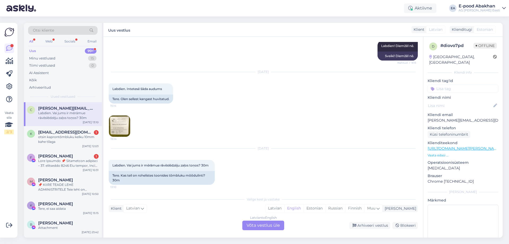
scroll to position [97, 0]
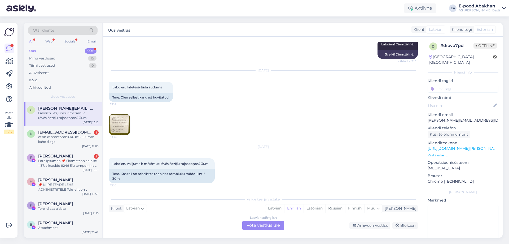
click at [121, 119] on img at bounding box center [119, 124] width 21 height 21
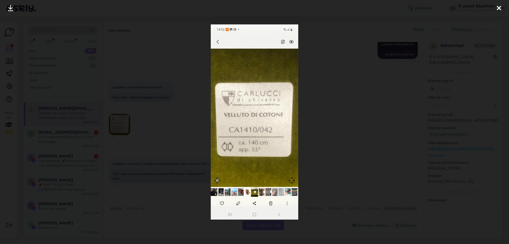
click at [368, 89] on div at bounding box center [254, 122] width 509 height 244
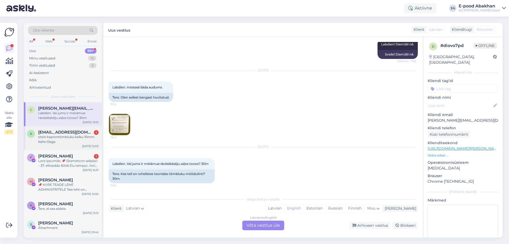
click at [56, 132] on span "[EMAIL_ADDRESS][DOMAIN_NAME]" at bounding box center [65, 132] width 55 height 5
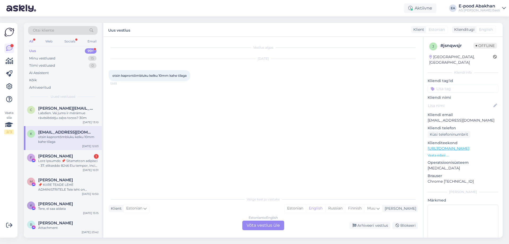
click at [260, 226] on div "Estonian to English Võta vestlus üle" at bounding box center [263, 225] width 42 height 10
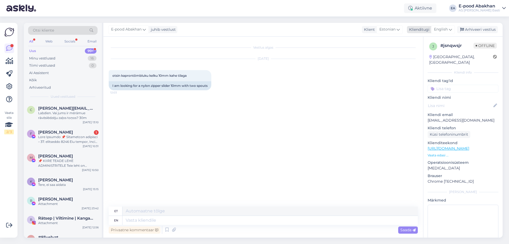
click at [445, 28] on span "English" at bounding box center [441, 30] width 14 height 6
click at [425, 60] on link "Estonian" at bounding box center [431, 61] width 58 height 8
click at [447, 32] on span "Estonian" at bounding box center [440, 30] width 16 height 6
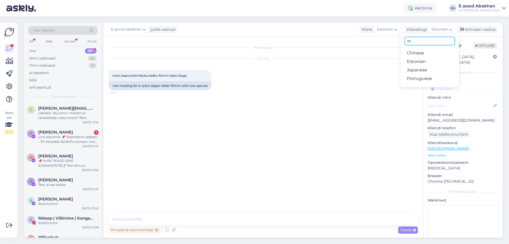
click at [424, 41] on input "es" at bounding box center [430, 41] width 50 height 8
type input "estonian"
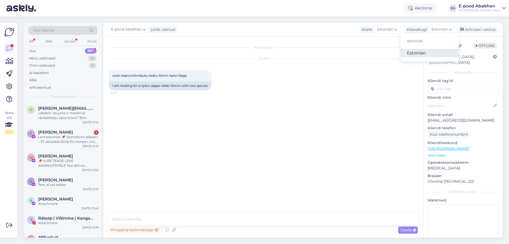
click at [425, 49] on link "Estonian" at bounding box center [430, 53] width 58 height 8
click at [125, 216] on textarea at bounding box center [263, 218] width 309 height 11
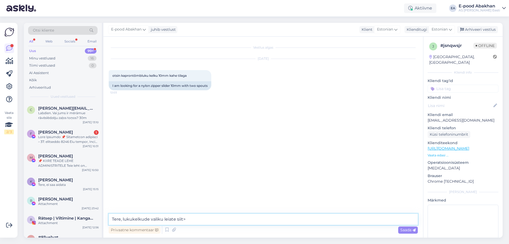
paste textarea "https://www.abakhan.ee/catalogsearch/result/?q=lukukelk"
click at [184, 220] on textarea "Tere, lukukelkude valiku leiate siit> https://www.abakhan.ee/catalogsearch/resu…" at bounding box center [263, 218] width 309 height 11
type textarea "Tere, lukukelkude valiku leiate siit: https://www.abakhan.ee/catalogsearch/resu…"
click at [173, 231] on icon at bounding box center [173, 230] width 7 height 8
click at [413, 230] on icon at bounding box center [414, 229] width 3 height 3
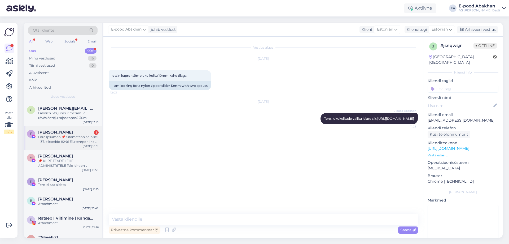
click at [73, 142] on div at bounding box center [68, 139] width 60 height 10
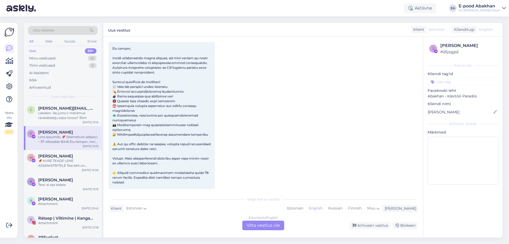
scroll to position [84, 0]
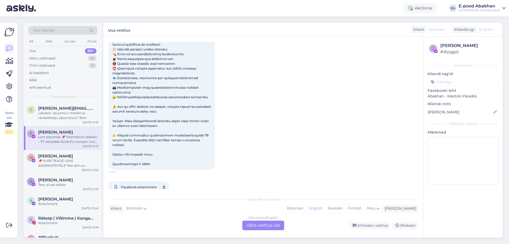
drag, startPoint x: 261, startPoint y: 225, endPoint x: 195, endPoint y: 206, distance: 68.4
click at [260, 225] on div "Estonian to English Võta vestlus üle" at bounding box center [263, 225] width 42 height 10
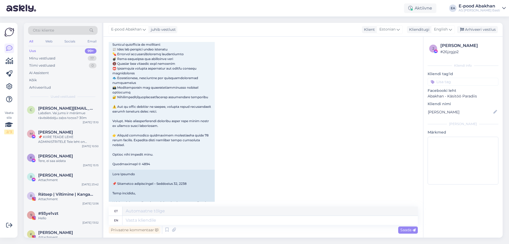
click at [32, 41] on div "All" at bounding box center [31, 41] width 6 height 7
click at [73, 119] on div "Labdien. Vai jums ir mērāmue rāvēslēdzēju zaļos toņos? 30m" at bounding box center [68, 116] width 60 height 10
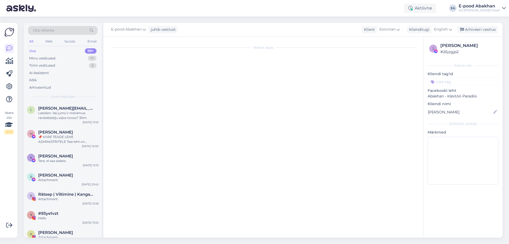
scroll to position [97, 0]
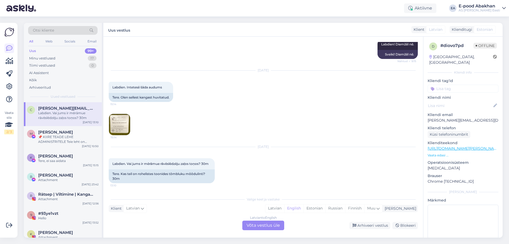
click at [254, 220] on div "Latvian to English" at bounding box center [263, 217] width 27 height 5
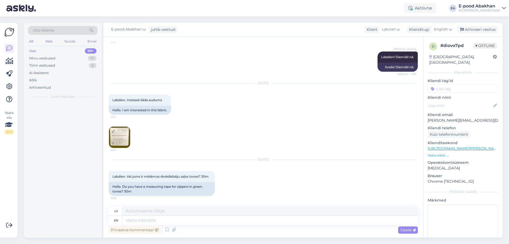
scroll to position [84, 0]
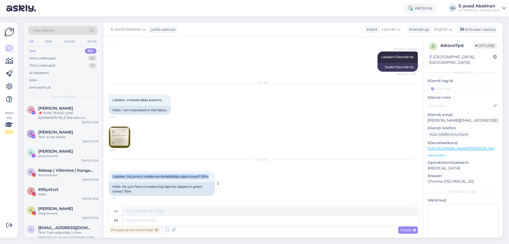
drag, startPoint x: 112, startPoint y: 176, endPoint x: 214, endPoint y: 180, distance: 101.9
click at [214, 180] on div "Labdien. Vai jums ir mērāmue rāvēslēdzēju zaļos toņos? 30m 13:10" at bounding box center [162, 176] width 106 height 11
copy span "Labdien. Vai jums ir mērāmue rāvēslēdzēju zaļos toņos? 30m"
click at [174, 220] on textarea at bounding box center [270, 220] width 295 height 9
type textarea "T"
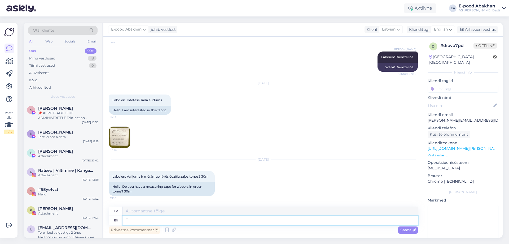
type textarea "T"
click at [446, 27] on span "English" at bounding box center [441, 30] width 14 height 6
click at [437, 52] on link "Estonian" at bounding box center [431, 53] width 58 height 8
click at [175, 219] on textarea at bounding box center [270, 220] width 295 height 9
type textarea "t"
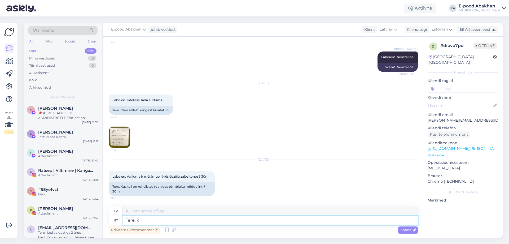
type textarea "Tere, ka"
type textarea "Sveiki,"
type textarea "Tere, kas m"
type textarea "Sveiki, ir"
type textarea "Tere, kas mõtlete"
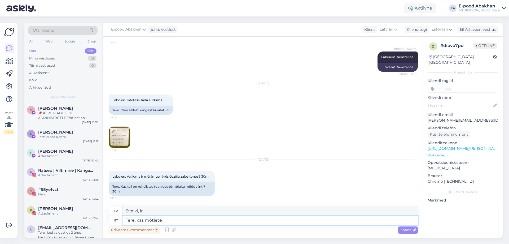
type textarea "Sveiki, vai jūs domājat?"
type textarea "Tere, kas mõtlete meetriga l"
type textarea "Sveiki, vai jūs domājat metros?"
type textarea "Tere, kas mõtlete meetriga lukku?"
type textarea "Sveiki, vai jūs domājat slēdzeni ar skaitītāju?"
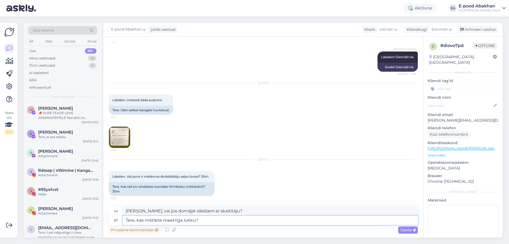
type textarea "Tere, kas mõtlete meetriga lukku?"
drag, startPoint x: 223, startPoint y: 212, endPoint x: 63, endPoint y: 208, distance: 159.4
click at [63, 208] on div "Otsi kliente All Web Socials Email Uus 99+ Minu vestlused 18 Tiimi vestlused 0 …" at bounding box center [263, 130] width 479 height 215
drag, startPoint x: 216, startPoint y: 224, endPoint x: 49, endPoint y: 220, distance: 167.9
click at [49, 220] on div "Otsi kliente All Web Socials Email Uus 99+ Minu vestlused 18 Tiimi vestlused 0 …" at bounding box center [263, 130] width 479 height 215
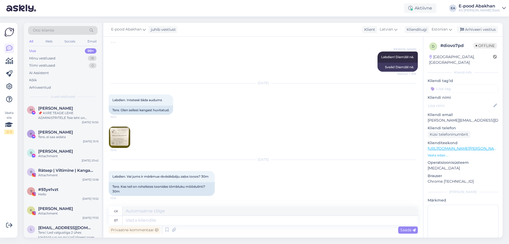
click at [215, 198] on div "Sep 22 2025 Labdien. Vai jums ir mērāmue rāvēslēdzēju zaļos toņos? 30m 13:10 Te…" at bounding box center [263, 178] width 309 height 48
click at [160, 220] on textarea at bounding box center [270, 220] width 295 height 9
type textarea "Tere,"
type textarea "Sveiki,"
type textarea "Tere, ei s"
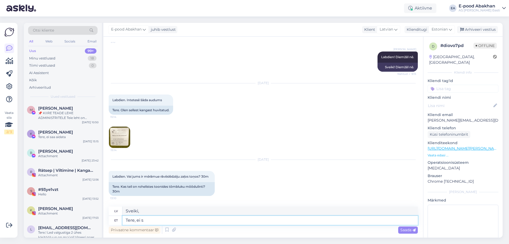
type textarea "Sveiki, nē"
type textarea "Tere, ei saa p"
type textarea "Sveiki, es nevaru."
type textarea "Tere, ei saa päris t"
type textarea "Sveiki, es īsti nevaru"
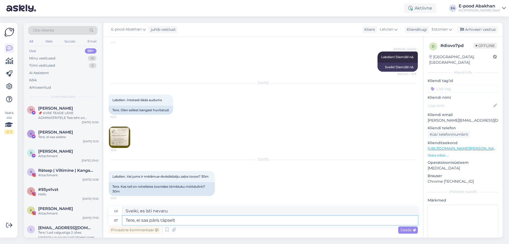
type textarea "Tere, ei saa päris täpselt"
type textarea "Sveiki, es nevaru būt pilnīgi pārliecināts."
type textarea "Tere, ei saa päris täpselt aru m"
type textarea "Sveiki, es īsti nesaprotu."
type textarea "Tere, ei saa päris täpselt aru mida"
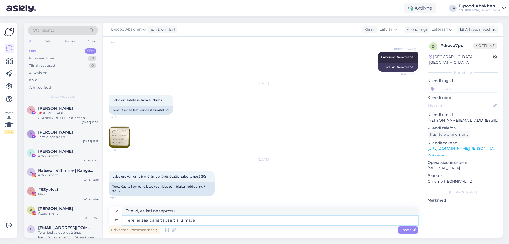
type textarea "Sveiki, es īsti nesaprotu, kas"
type textarea "Tere, ei saa päris täpselt aru mida te o"
type textarea "Sveiki, es īsti nesaprotu, ko jūs ar to domājat."
type textarea "Tere, ei saa päris täpselt aru mida te otsite?"
type textarea "Sveiki, es īsti nesaprotu, ko jūs meklējat?"
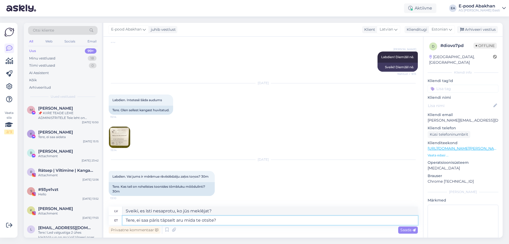
type textarea "Tere, ei saa päris täpselt aru mida te otsite?"
drag, startPoint x: 217, startPoint y: 211, endPoint x: 78, endPoint y: 212, distance: 139.5
click at [78, 212] on div "Otsi kliente All Web Socials Email Uus 99+ Minu vestlused 18 Tiimi vestlused 0 …" at bounding box center [263, 130] width 479 height 215
click at [277, 219] on textarea "Tere, ei saa päris täpselt aru mida te otsite?" at bounding box center [270, 220] width 295 height 9
click at [404, 228] on span "Saada" at bounding box center [407, 229] width 15 height 5
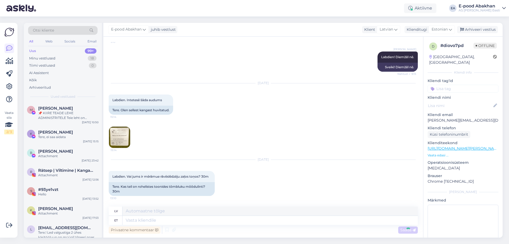
scroll to position [127, 0]
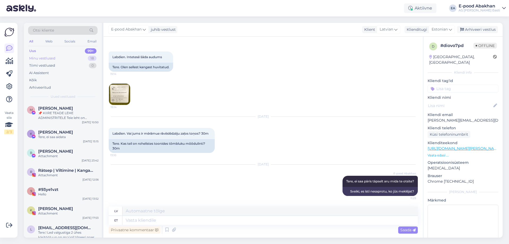
click at [59, 55] on div "Minu vestlused 18" at bounding box center [62, 58] width 69 height 7
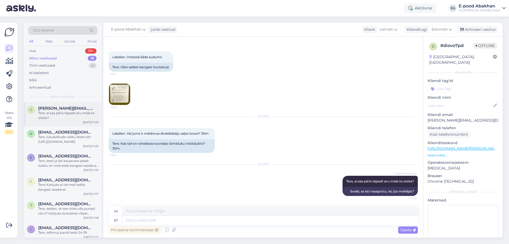
click at [76, 114] on div "Tere, ei saa päris täpselt aru mida te otsite?" at bounding box center [68, 116] width 60 height 10
click at [72, 49] on div "Uus 99+" at bounding box center [62, 50] width 69 height 7
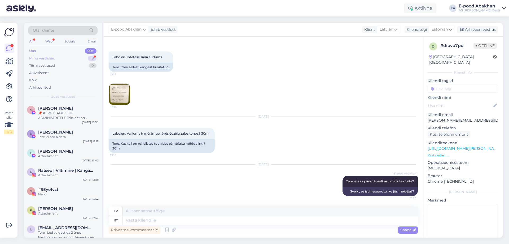
click at [63, 57] on div "Minu vestlused 18" at bounding box center [62, 58] width 69 height 7
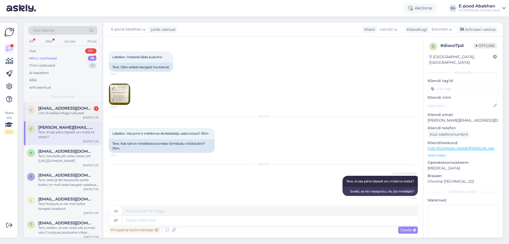
click at [86, 113] on div "Lint oli sellise infoga rulli peal" at bounding box center [68, 113] width 60 height 5
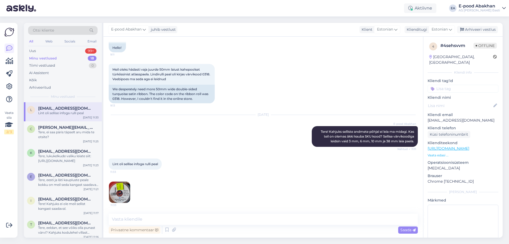
scroll to position [38, 0]
click at [123, 192] on img at bounding box center [119, 191] width 21 height 21
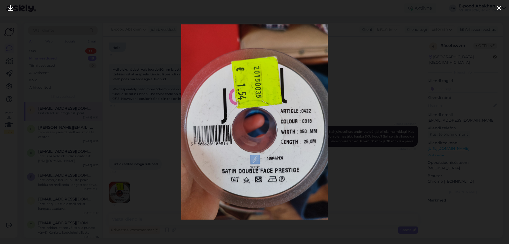
click at [365, 185] on div at bounding box center [254, 122] width 509 height 244
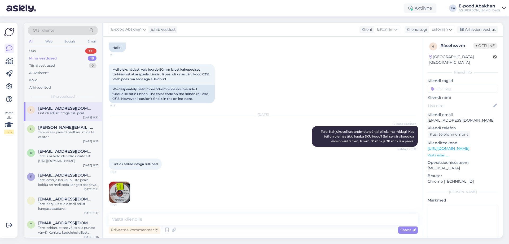
click at [120, 195] on img at bounding box center [119, 191] width 21 height 21
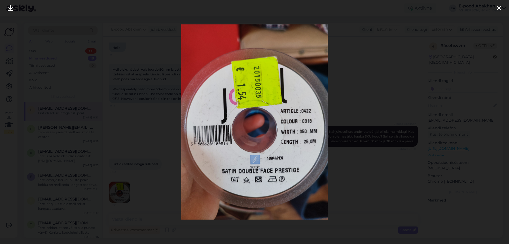
click at [380, 156] on div at bounding box center [254, 122] width 509 height 244
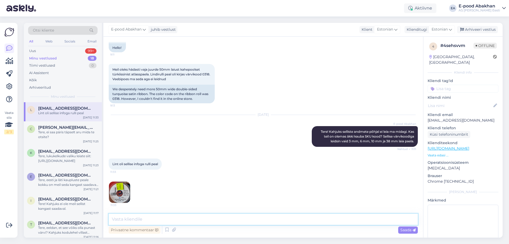
click at [175, 220] on textarea at bounding box center [263, 218] width 309 height 11
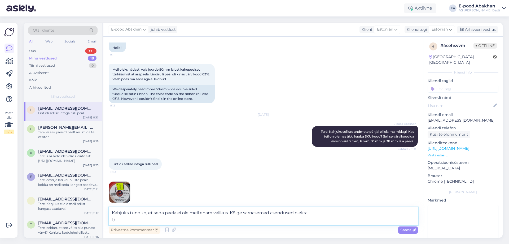
paste textarea "https://www.abakhan.ee/kahepoolne-atlasspael-50-mm-0323-tropic"
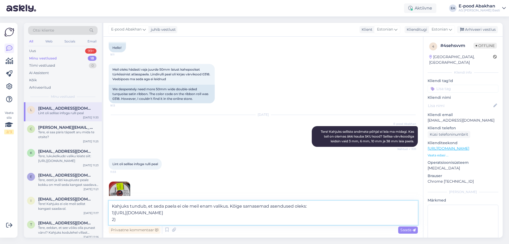
paste textarea "https://www.abakhan.ee/kahepoolne-atlasspael-50-mm-0583-parrot-green"
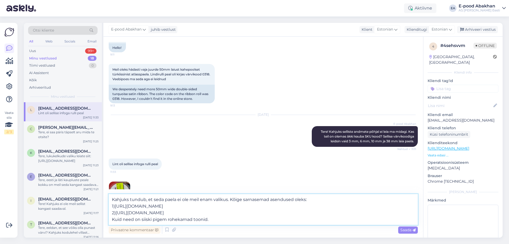
scroll to position [58, 0]
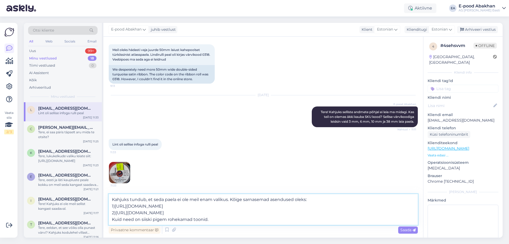
click at [268, 222] on textarea "Kahjuks tundub, et seda paela ei ole meil enam valikus. Kõige sarnasemad asendu…" at bounding box center [263, 209] width 309 height 31
type textarea "Kahjuks tundub, et seda paela ei ole meil enam valikus. Kõige sarnasemad asendu…"
click at [412, 231] on span "Saada" at bounding box center [407, 229] width 15 height 5
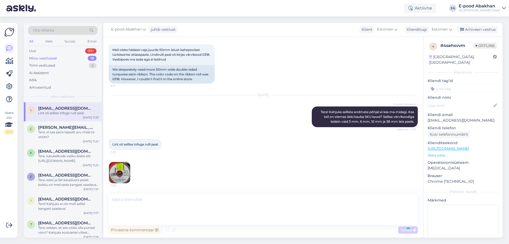
scroll to position [89, 0]
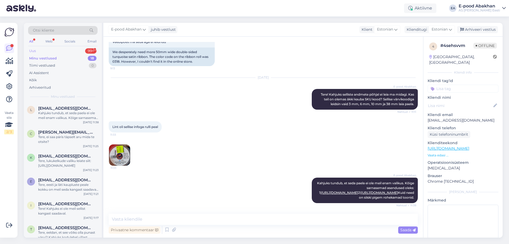
click at [69, 53] on div "Uus 99+" at bounding box center [62, 50] width 69 height 7
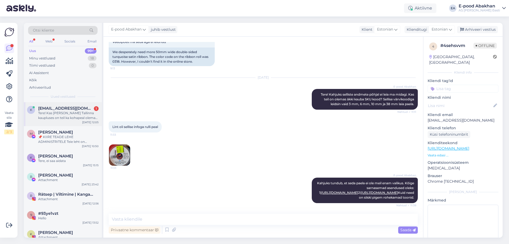
click at [69, 117] on div "Tere! Kas mõnes Tallinna kaupluses on teil ka kohapeal olemas see pisike käsiõm…" at bounding box center [68, 116] width 60 height 10
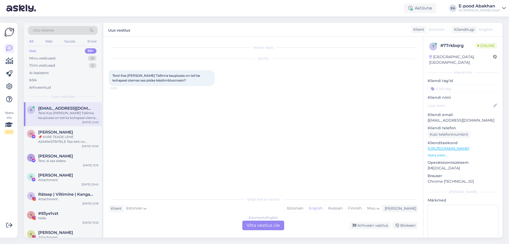
click at [264, 222] on div "Estonian to English Võta vestlus üle" at bounding box center [263, 225] width 42 height 10
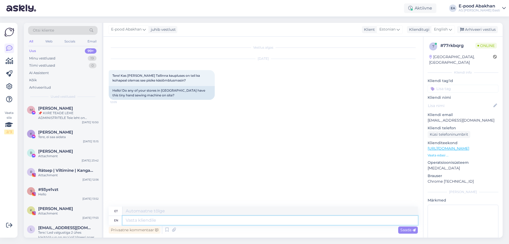
click at [145, 219] on textarea at bounding box center [270, 220] width 295 height 9
click at [442, 29] on span "English" at bounding box center [441, 30] width 14 height 6
click at [421, 51] on link "Estonian" at bounding box center [431, 53] width 58 height 8
click at [138, 221] on textarea at bounding box center [263, 218] width 309 height 11
type textarea "Tere! Hetkel näen, et igas Tallinna kaupluses on saadaval 1 tk."
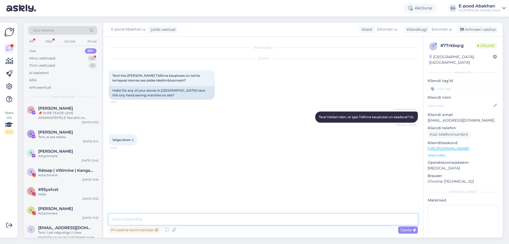
click at [144, 216] on textarea at bounding box center [263, 218] width 309 height 11
type textarea "Kena päeva!"
click at [33, 43] on div "All" at bounding box center [31, 41] width 6 height 7
click at [54, 57] on div "Minu vestlused" at bounding box center [42, 58] width 26 height 5
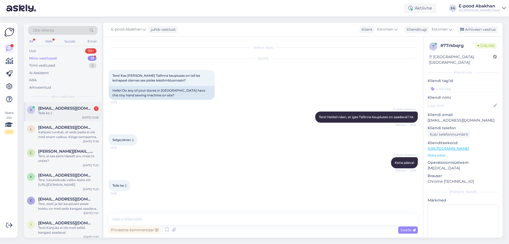
click at [59, 114] on div "Teile ka :)" at bounding box center [68, 113] width 60 height 5
click at [59, 51] on div "Uus 99+" at bounding box center [62, 50] width 69 height 7
